Goal: Task Accomplishment & Management: Use online tool/utility

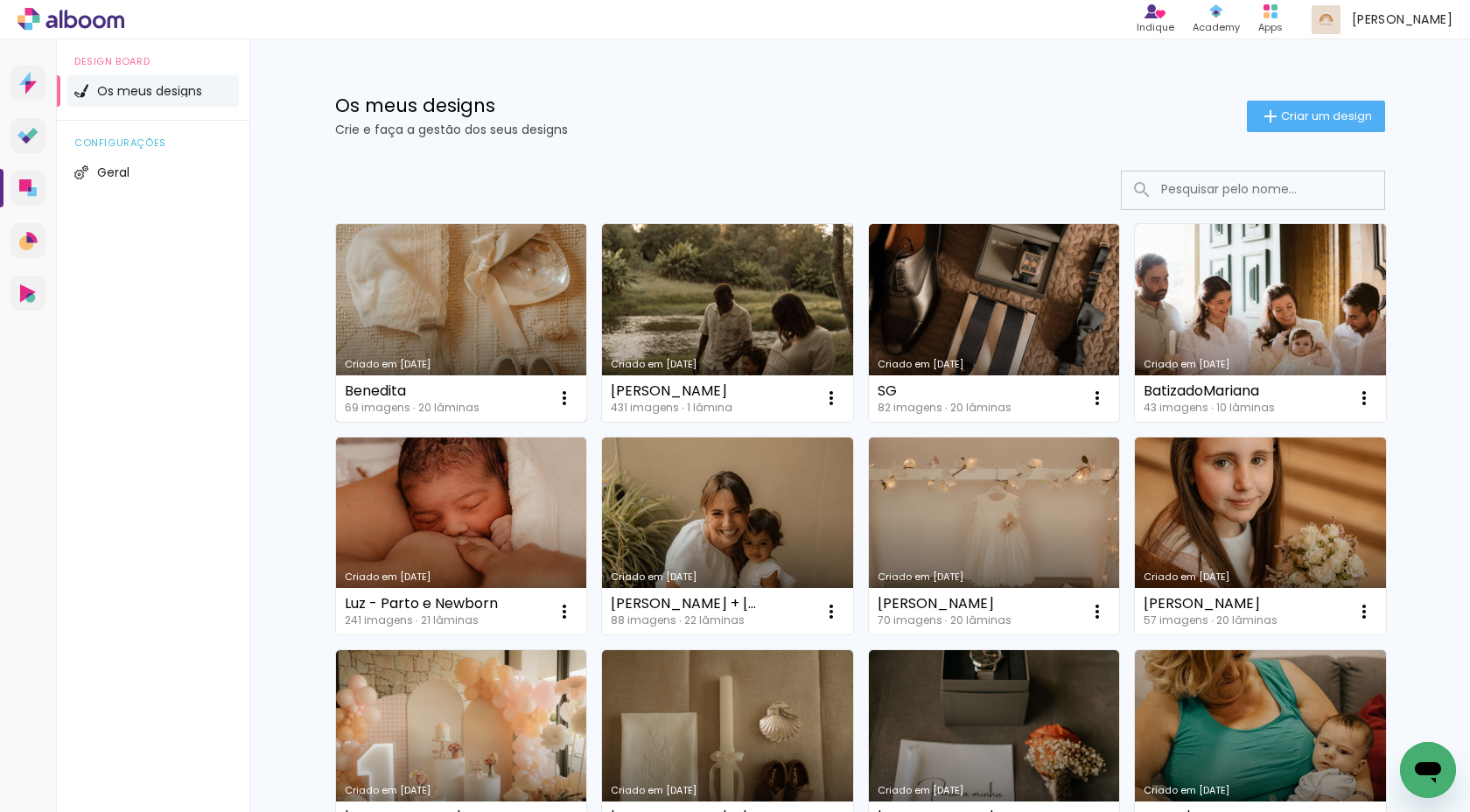
click at [495, 337] on link "Criado em [DATE]" at bounding box center [462, 322] width 251 height 198
